Goal: Task Accomplishment & Management: Use online tool/utility

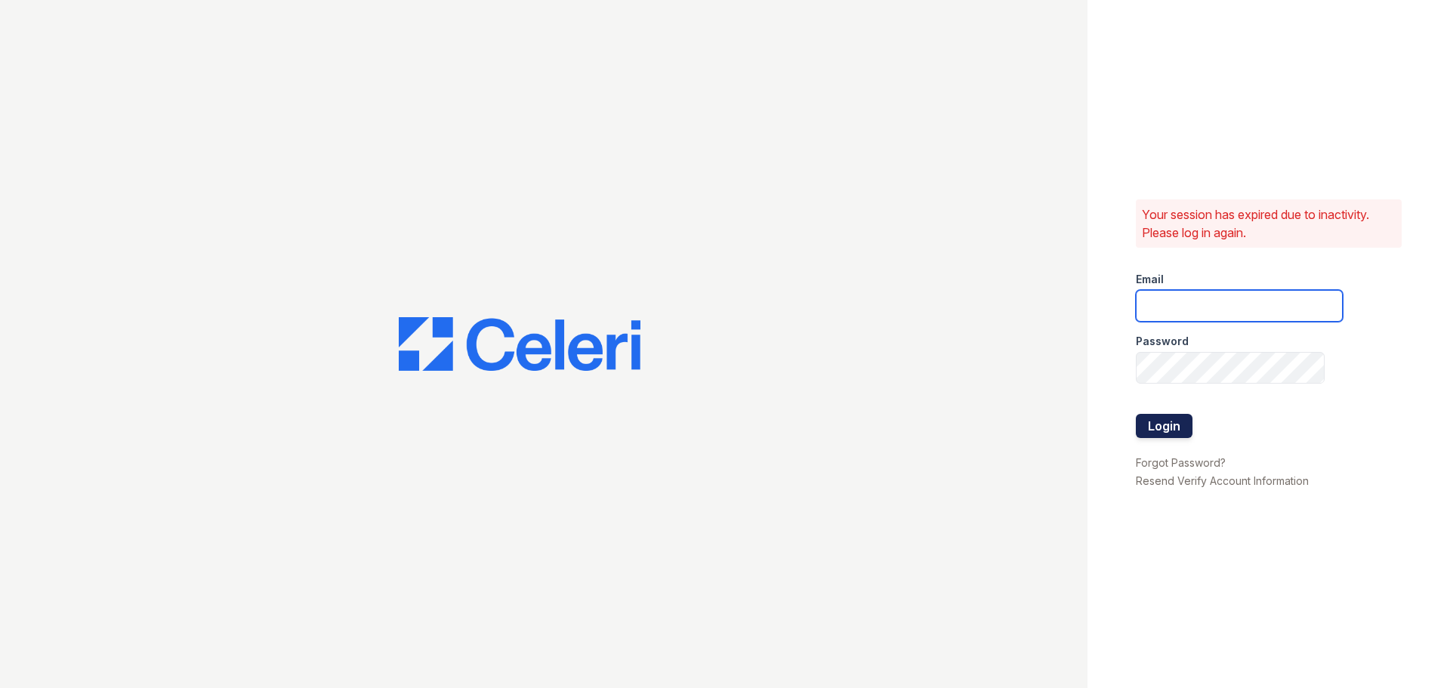
type input "33ninety.leasing2@ghancooper.com"
click at [1171, 426] on button "Login" at bounding box center [1164, 426] width 57 height 24
